Goal: Task Accomplishment & Management: Manage account settings

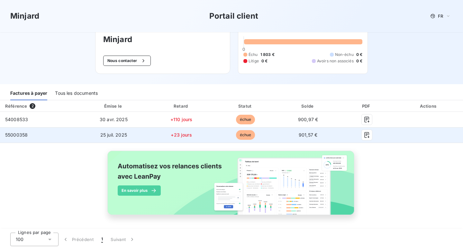
scroll to position [32, 0]
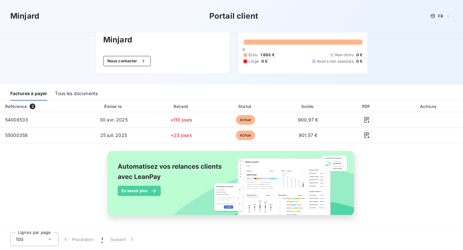
click at [93, 93] on div "Tous les documents" at bounding box center [76, 93] width 43 height 13
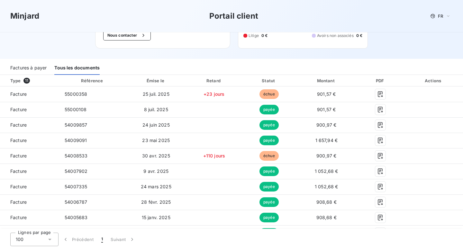
scroll to position [58, 0]
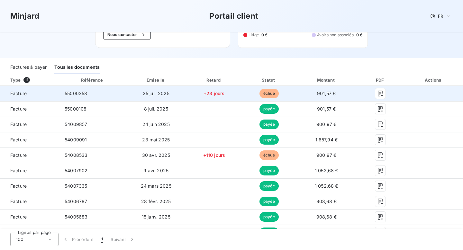
click at [265, 94] on span "échue" at bounding box center [268, 94] width 19 height 10
drag, startPoint x: 94, startPoint y: 94, endPoint x: 64, endPoint y: 94, distance: 30.5
click at [64, 94] on td "55000358" at bounding box center [92, 93] width 66 height 15
copy span "55000358"
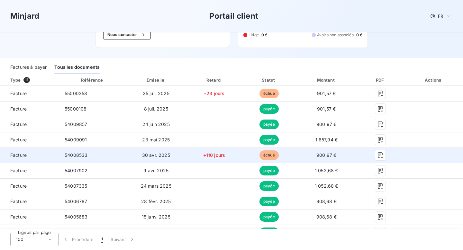
click at [92, 155] on td "54008533" at bounding box center [92, 154] width 66 height 15
drag, startPoint x: 92, startPoint y: 155, endPoint x: 63, endPoint y: 154, distance: 28.9
click at [63, 154] on td "54008533" at bounding box center [92, 154] width 66 height 15
copy span "54008533"
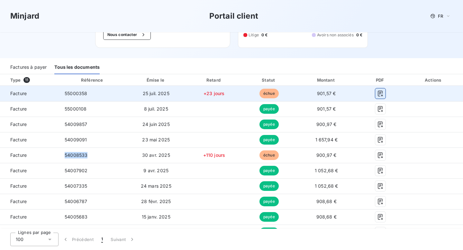
click at [380, 96] on icon "button" at bounding box center [380, 93] width 6 height 6
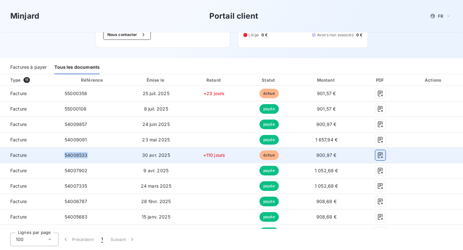
click at [377, 159] on button "button" at bounding box center [380, 155] width 10 height 10
copy span "54008533"
